Goal: Information Seeking & Learning: Learn about a topic

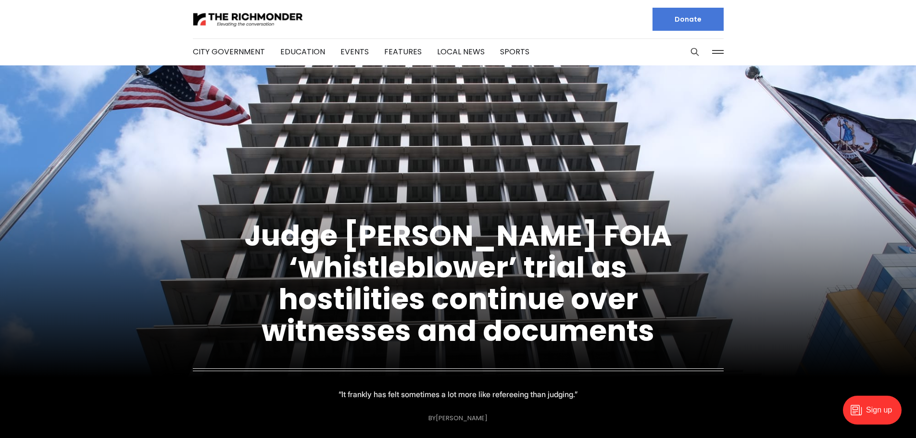
drag, startPoint x: 113, startPoint y: 204, endPoint x: 121, endPoint y: 210, distance: 8.9
click at [121, 210] on figcaption "Judge [PERSON_NAME] FOIA ‘whistleblower’ trial as hostilities continue over wit…" at bounding box center [458, 300] width 916 height 269
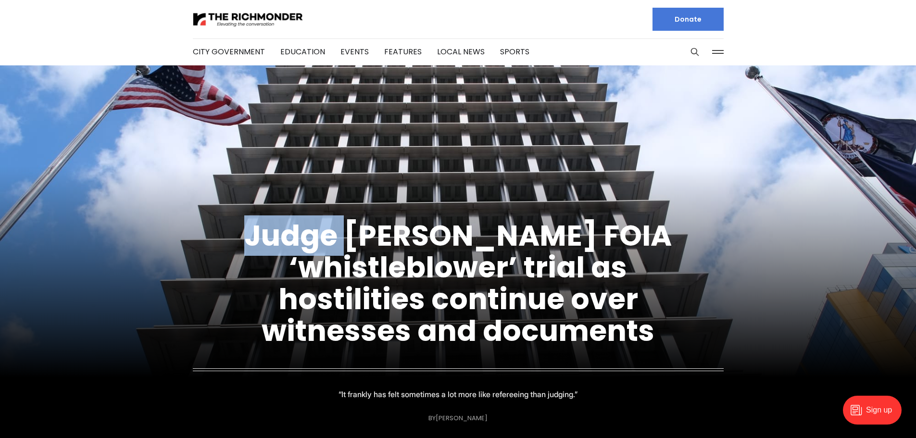
click at [121, 210] on figcaption "Judge [PERSON_NAME] FOIA ‘whistleblower’ trial as hostilities continue over wit…" at bounding box center [458, 300] width 916 height 269
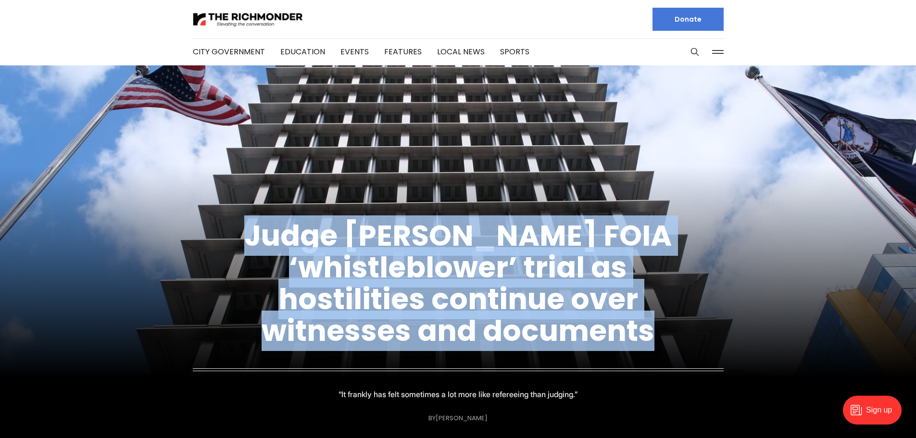
click at [121, 210] on figcaption "Judge [PERSON_NAME] FOIA ‘whistleblower’ trial as hostilities continue over wit…" at bounding box center [458, 300] width 916 height 269
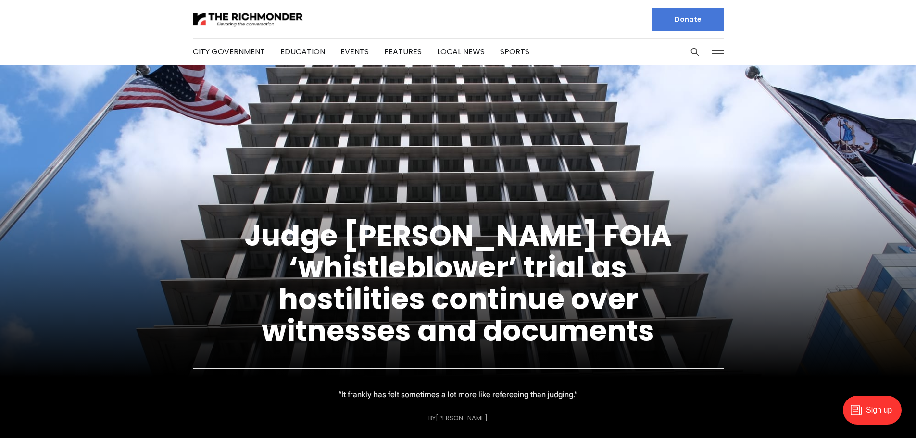
click at [121, 210] on figcaption "Judge [PERSON_NAME] FOIA ‘whistleblower’ trial as hostilities continue over wit…" at bounding box center [458, 300] width 916 height 269
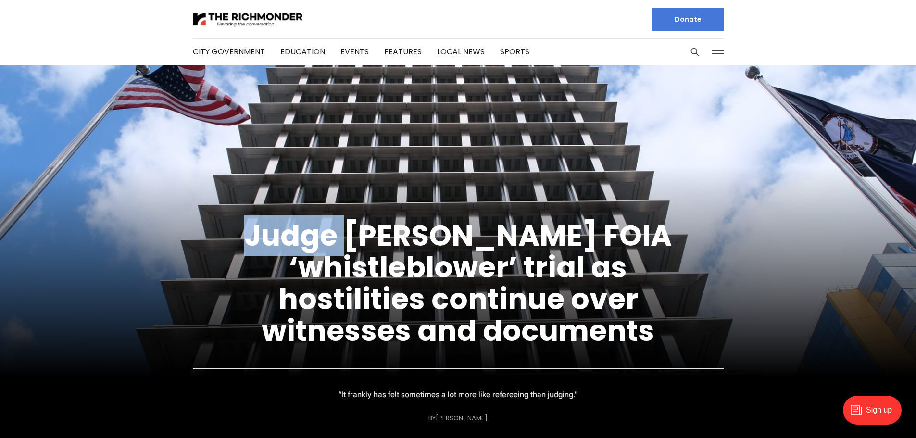
click at [121, 210] on figcaption "Judge [PERSON_NAME] FOIA ‘whistleblower’ trial as hostilities continue over wit…" at bounding box center [458, 300] width 916 height 269
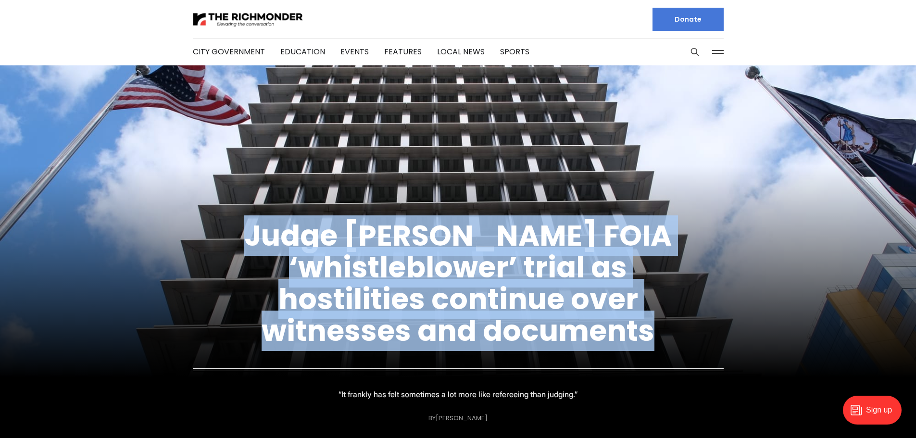
click at [121, 210] on figcaption "Judge [PERSON_NAME] FOIA ‘whistleblower’ trial as hostilities continue over wit…" at bounding box center [458, 300] width 916 height 269
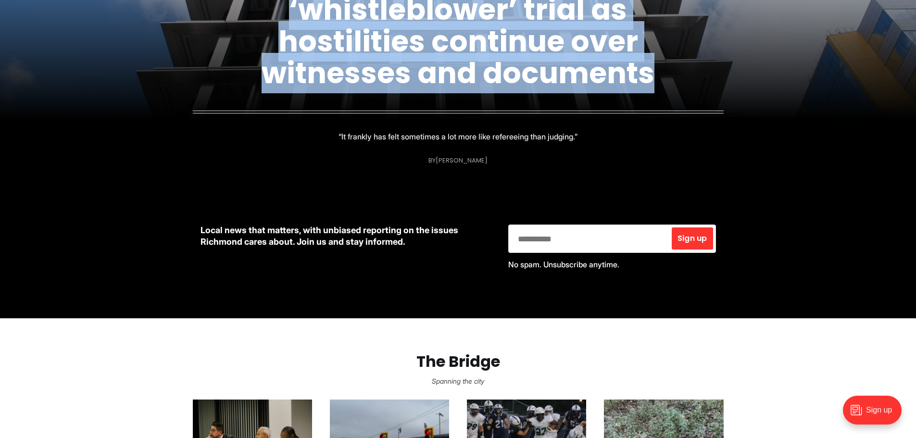
scroll to position [239, 0]
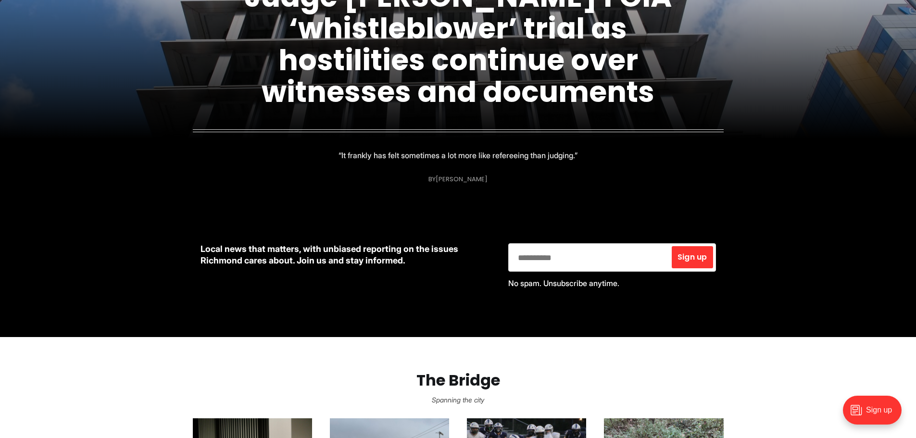
click at [153, 161] on figcaption "Judge [PERSON_NAME] FOIA ‘whistleblower’ trial as hostilities continue over wit…" at bounding box center [458, 61] width 916 height 269
click at [166, 151] on figcaption "Judge [PERSON_NAME] FOIA ‘whistleblower’ trial as hostilities continue over wit…" at bounding box center [458, 61] width 916 height 269
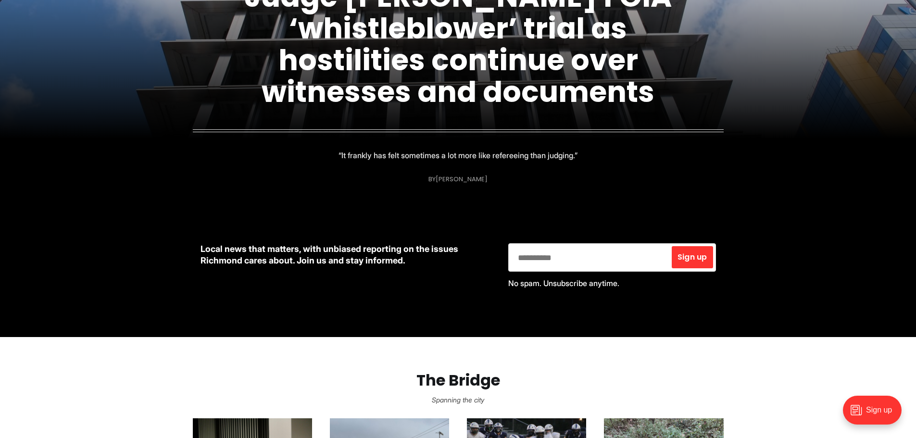
click at [166, 151] on figcaption "Judge [PERSON_NAME] FOIA ‘whistleblower’ trial as hostilities continue over wit…" at bounding box center [458, 61] width 916 height 269
click at [180, 143] on figcaption "Judge [PERSON_NAME] FOIA ‘whistleblower’ trial as hostilities continue over wit…" at bounding box center [458, 61] width 916 height 269
click at [217, 142] on figcaption "Judge [PERSON_NAME] FOIA ‘whistleblower’ trial as hostilities continue over wit…" at bounding box center [458, 61] width 916 height 269
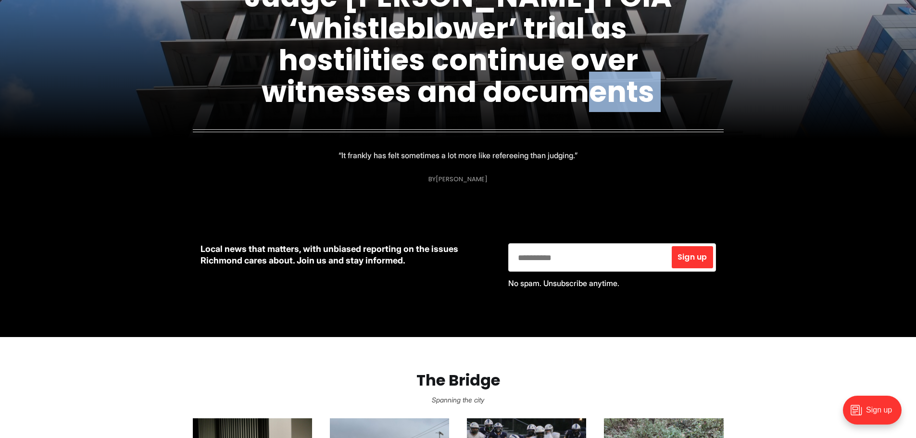
click at [217, 142] on figcaption "Judge [PERSON_NAME] FOIA ‘whistleblower’ trial as hostilities continue over wit…" at bounding box center [458, 61] width 916 height 269
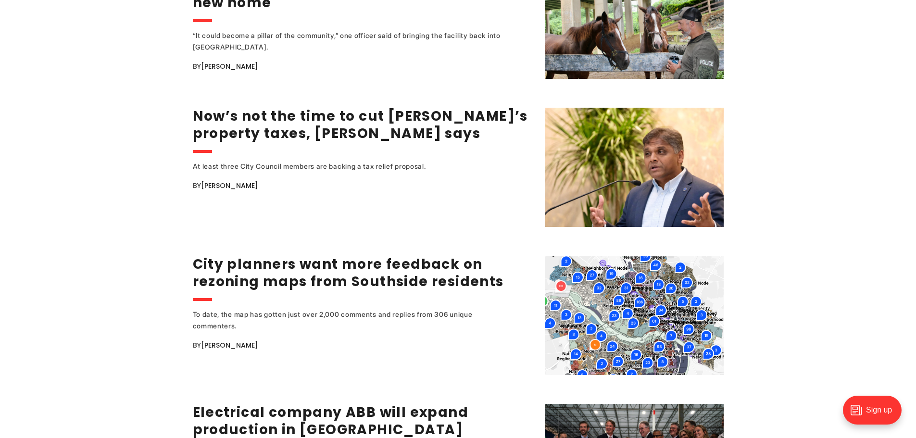
scroll to position [1342, 0]
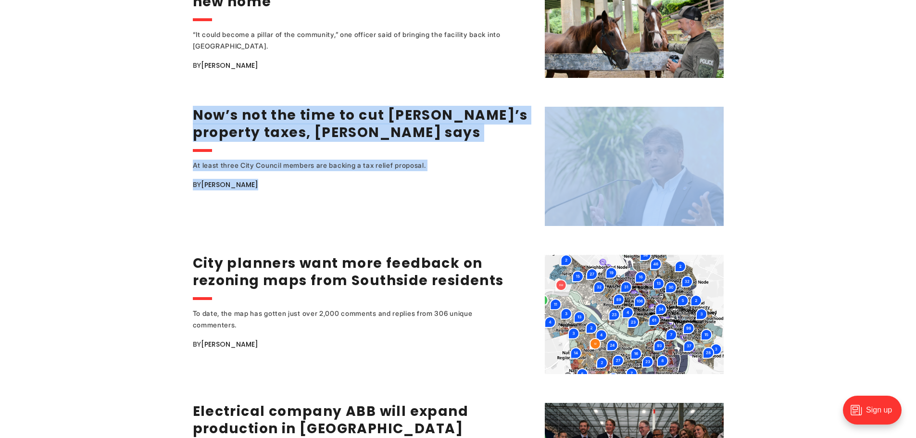
drag, startPoint x: 157, startPoint y: 104, endPoint x: 300, endPoint y: 180, distance: 162.2
click at [300, 180] on div "At least three City Council members are backing a tax relief proposal. By [PERS…" at bounding box center [363, 193] width 340 height 66
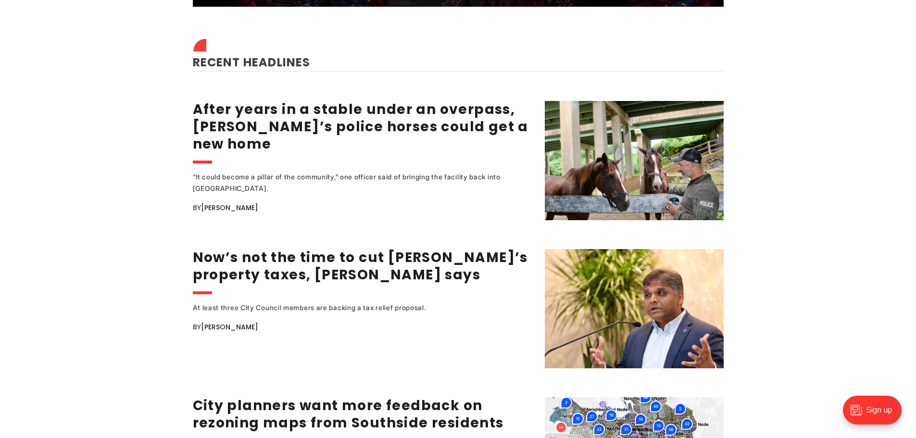
scroll to position [1198, 0]
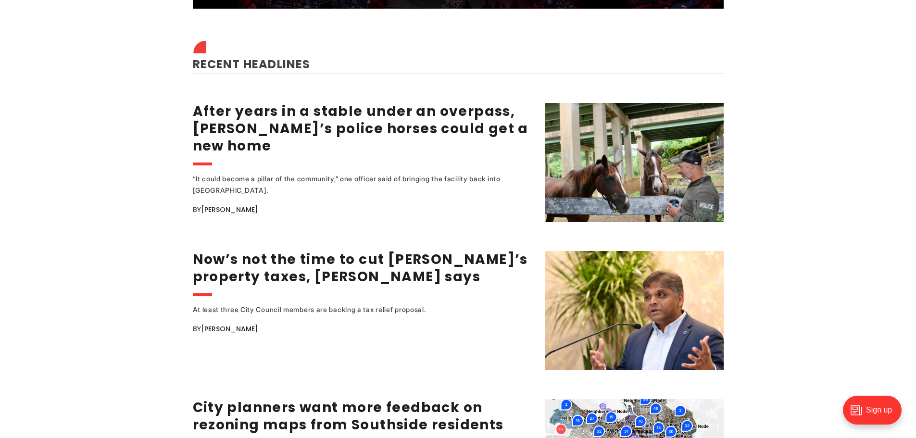
drag, startPoint x: 177, startPoint y: 103, endPoint x: 311, endPoint y: 196, distance: 162.7
click at [311, 204] on div "By [PERSON_NAME]" at bounding box center [363, 210] width 340 height 12
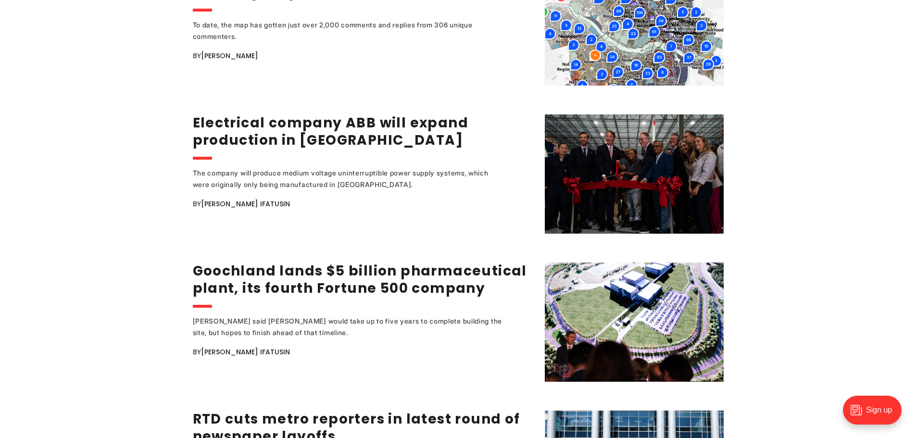
scroll to position [1871, 0]
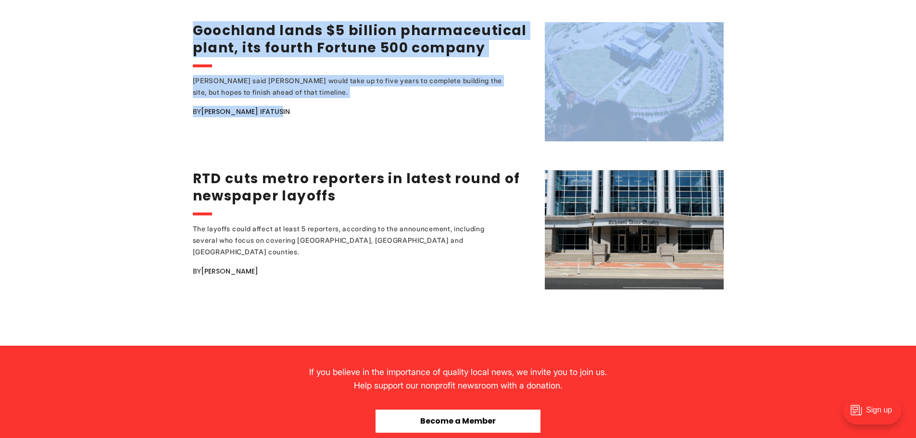
drag, startPoint x: 316, startPoint y: 102, endPoint x: 153, endPoint y: 24, distance: 180.9
click at [153, 24] on div "Judge [PERSON_NAME] FOIA ‘whistleblower’ trial as hostilities continue over wit…" at bounding box center [458, 98] width 916 height 3806
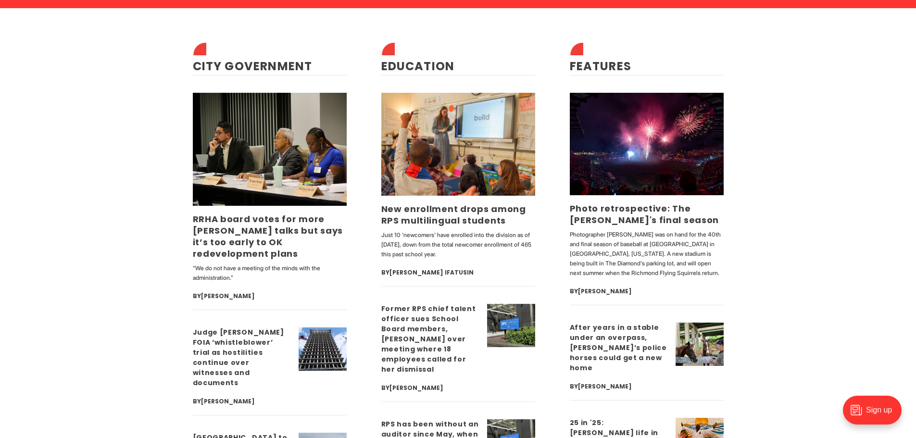
scroll to position [2868, 0]
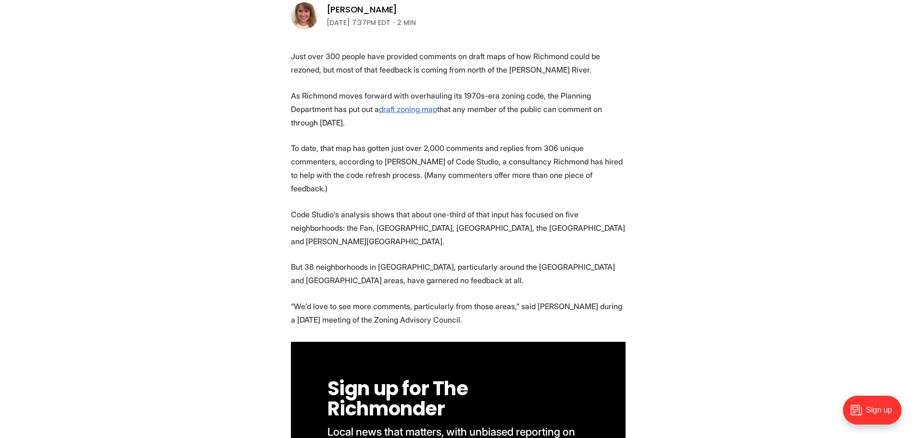
scroll to position [240, 0]
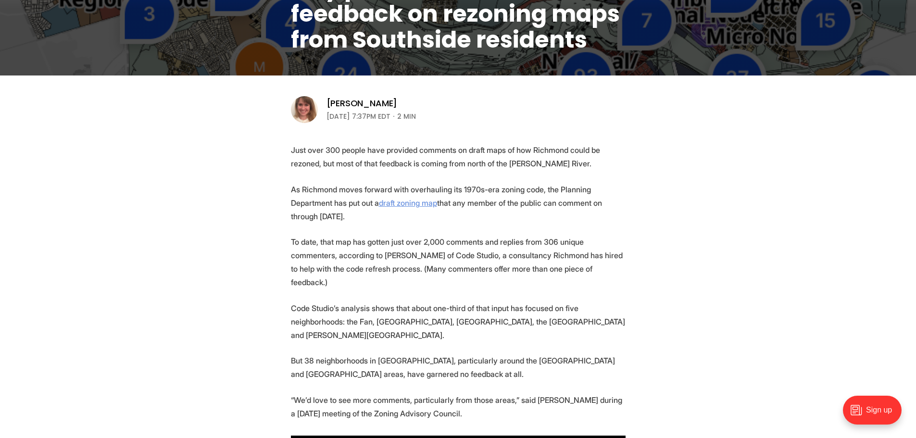
click at [403, 199] on u "draft zoning map" at bounding box center [408, 203] width 58 height 10
